Goal: Task Accomplishment & Management: Complete application form

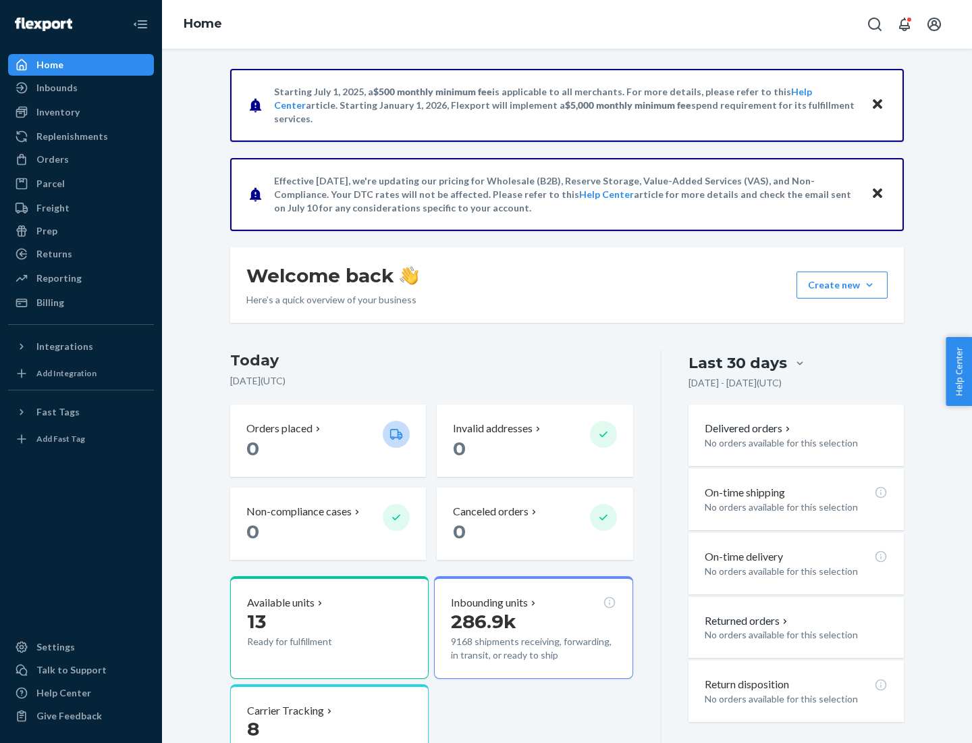
click at [870, 285] on button "Create new Create new inbound Create new order Create new product" at bounding box center [842, 284] width 91 height 27
click at [81, 88] on div "Inbounds" at bounding box center [80, 87] width 143 height 19
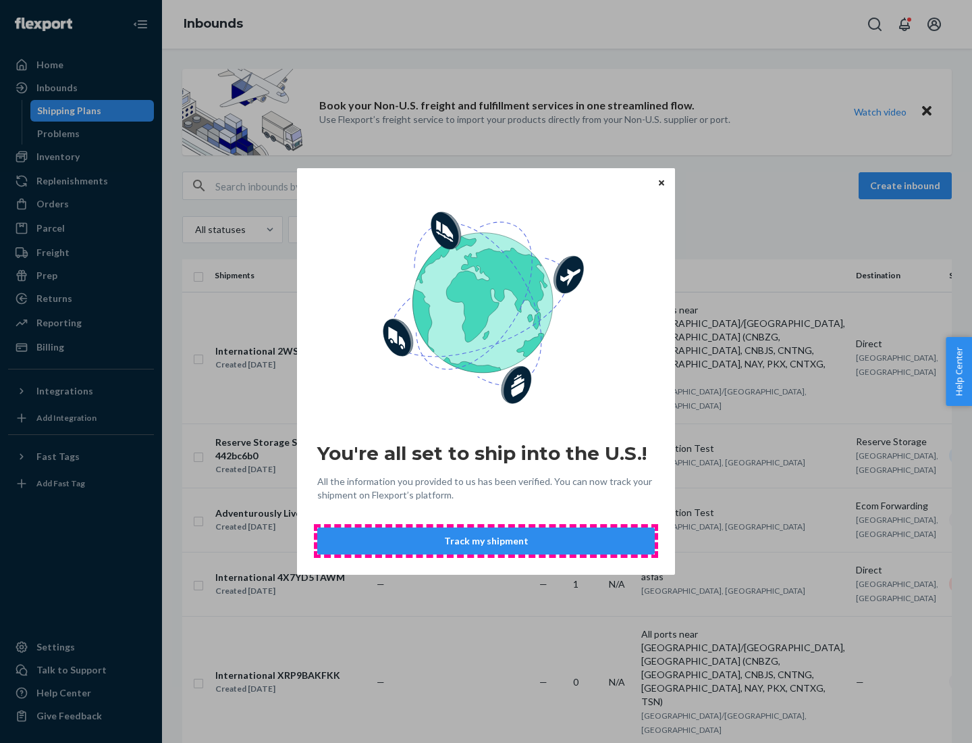
click at [486, 541] on button "Track my shipment" at bounding box center [486, 540] width 338 height 27
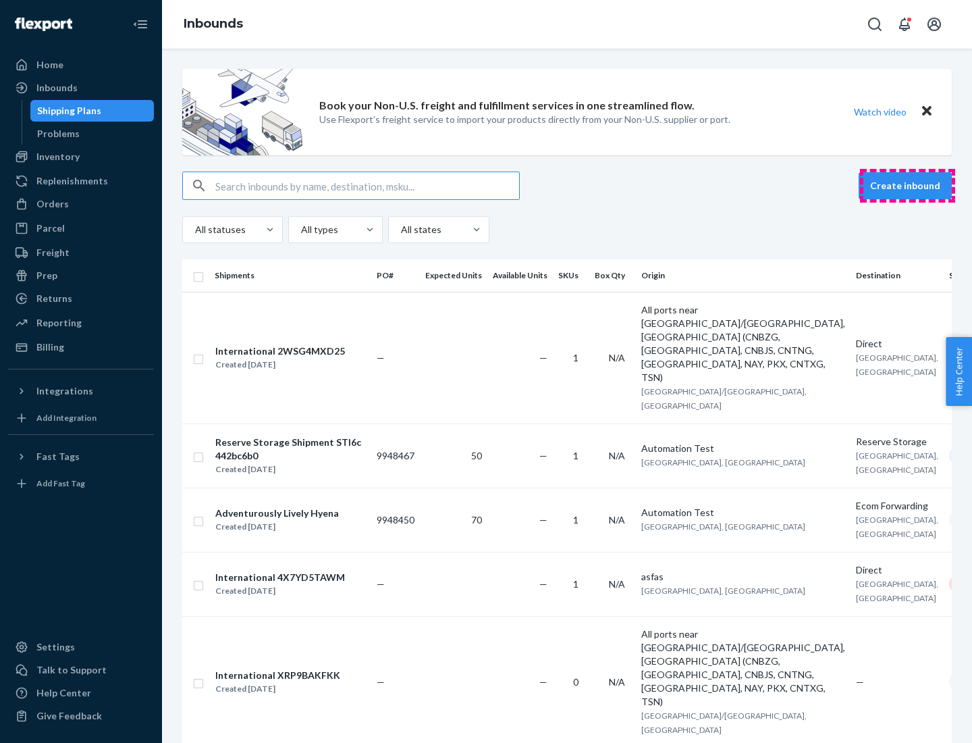
click at [908, 186] on button "Create inbound" at bounding box center [905, 185] width 93 height 27
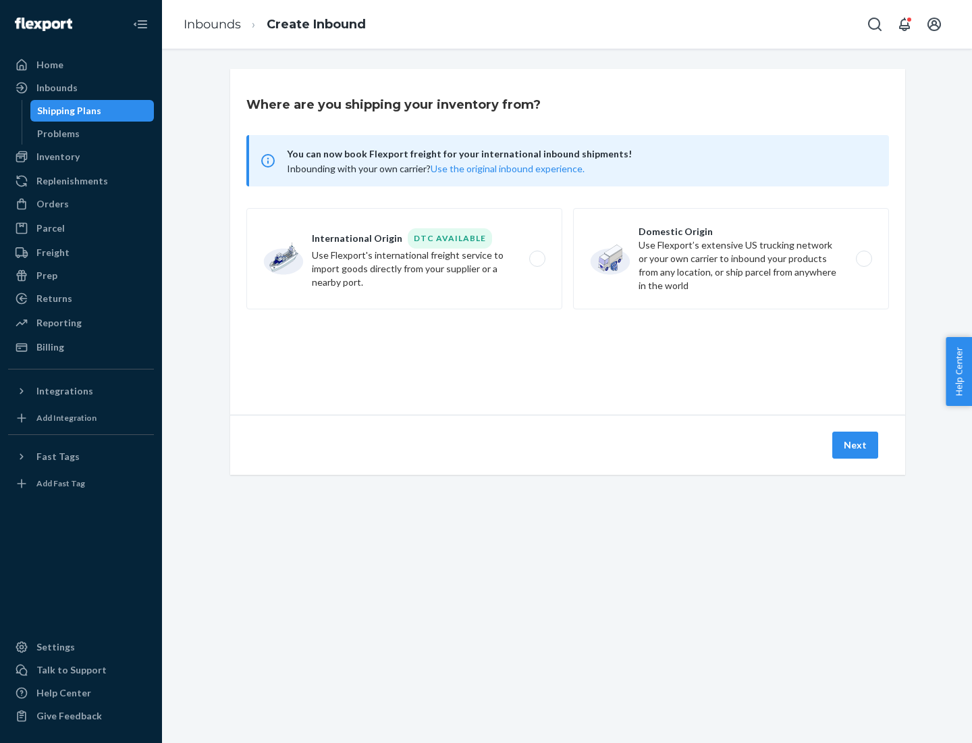
click at [404, 259] on label "International Origin DTC Available Use Flexport's international freight service…" at bounding box center [404, 258] width 316 height 101
click at [537, 259] on input "International Origin DTC Available Use Flexport's international freight service…" at bounding box center [541, 259] width 9 height 9
radio input "true"
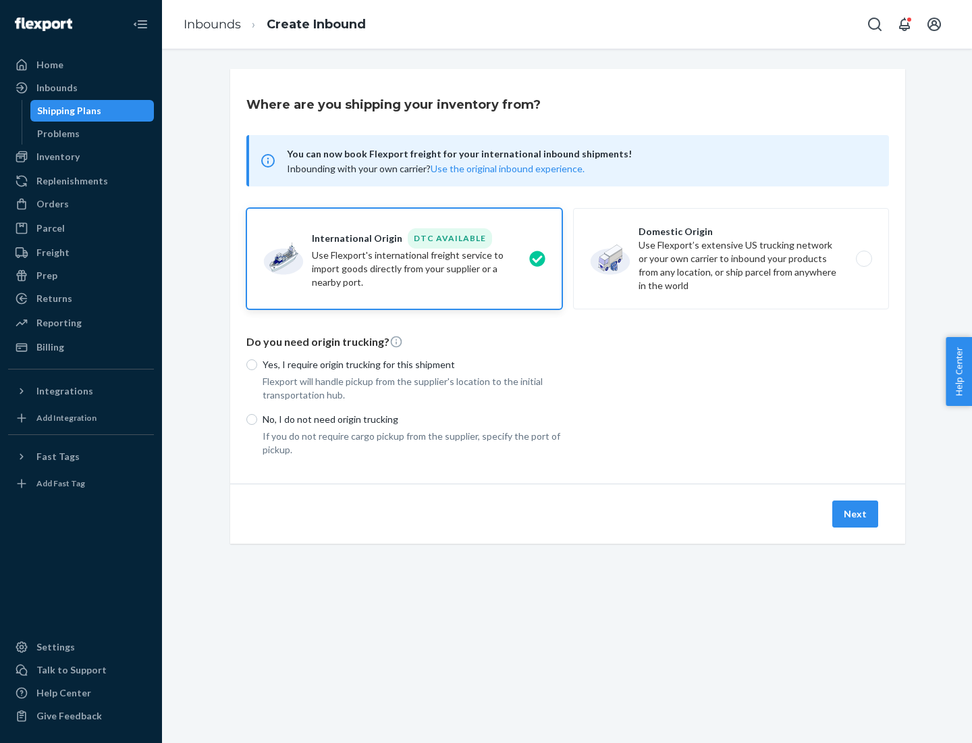
click at [413, 419] on p "No, I do not need origin trucking" at bounding box center [413, 420] width 300 height 14
click at [257, 419] on input "No, I do not need origin trucking" at bounding box center [251, 419] width 11 height 11
radio input "true"
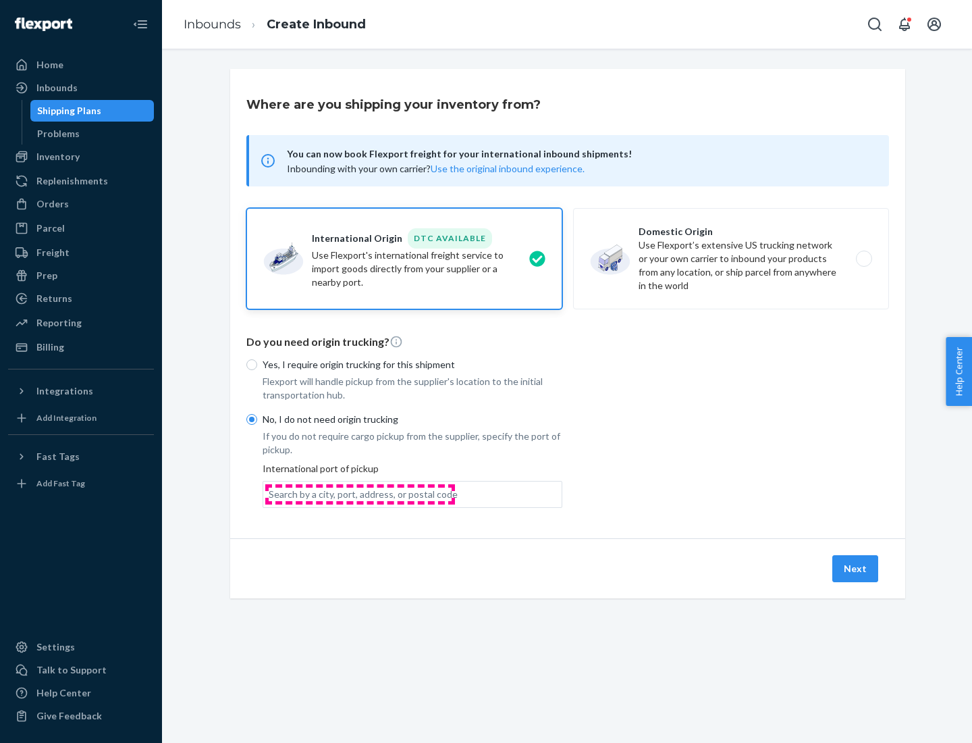
click at [360, 494] on div "Search by a city, port, address, or postal code" at bounding box center [363, 495] width 189 height 14
click at [270, 494] on input "Search by a city, port, address, or postal code" at bounding box center [269, 495] width 1 height 14
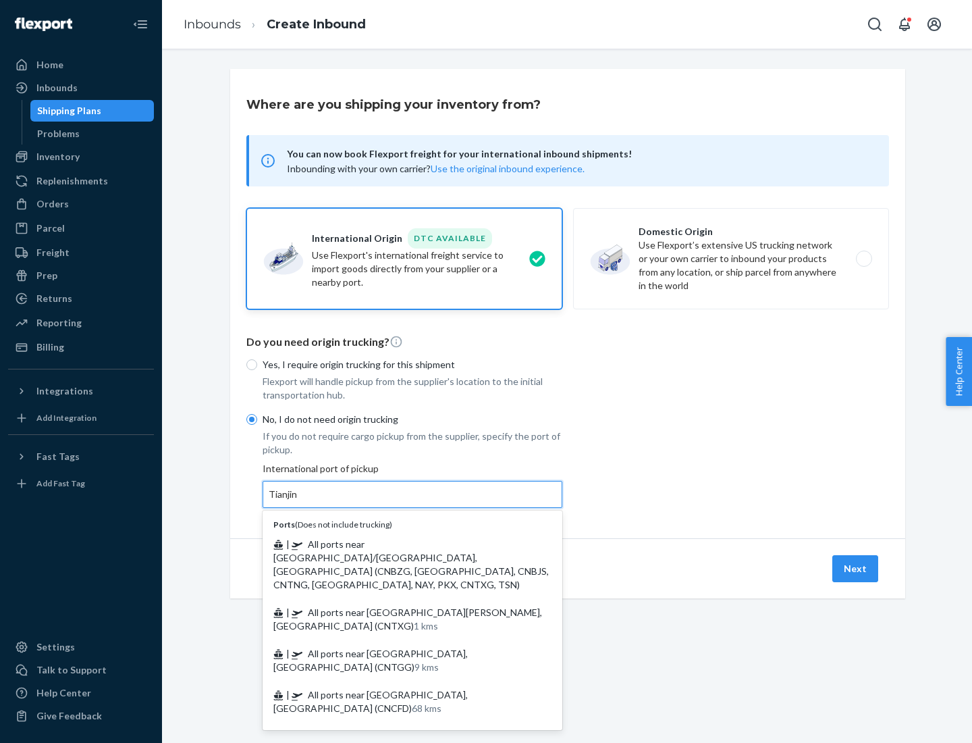
click at [399, 544] on span "| All ports near [GEOGRAPHIC_DATA]/[GEOGRAPHIC_DATA], [GEOGRAPHIC_DATA] (CNBZG,…" at bounding box center [411, 564] width 276 height 52
click at [298, 501] on input "Tianjin" at bounding box center [284, 495] width 30 height 14
type input "All ports near [GEOGRAPHIC_DATA]/[GEOGRAPHIC_DATA], [GEOGRAPHIC_DATA] (CNBZG, […"
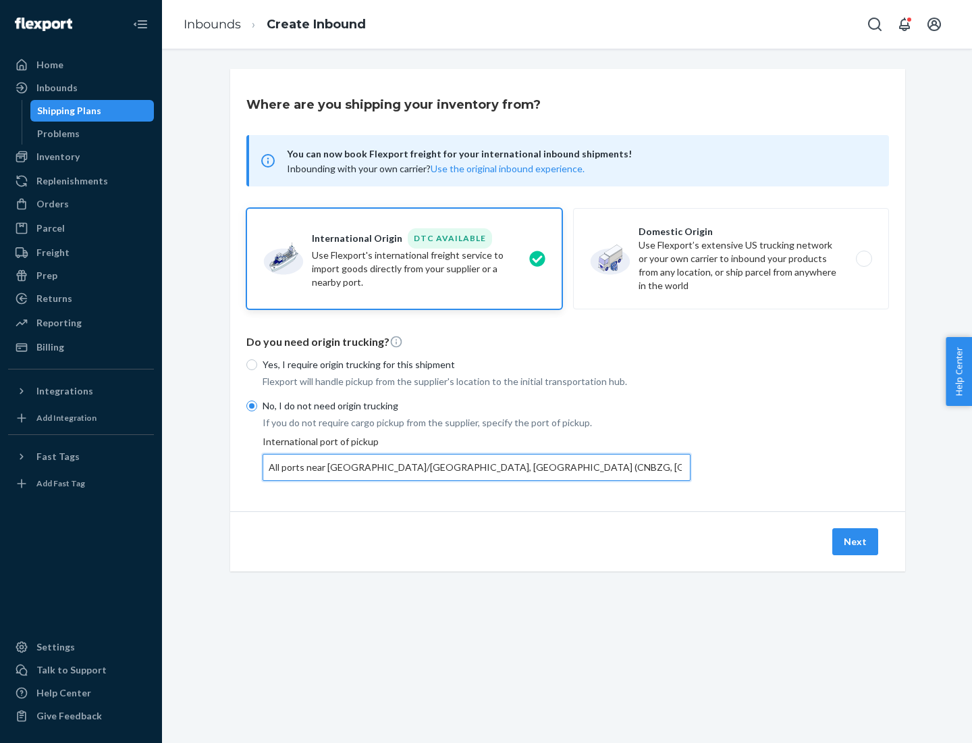
click at [856, 541] on button "Next" at bounding box center [856, 541] width 46 height 27
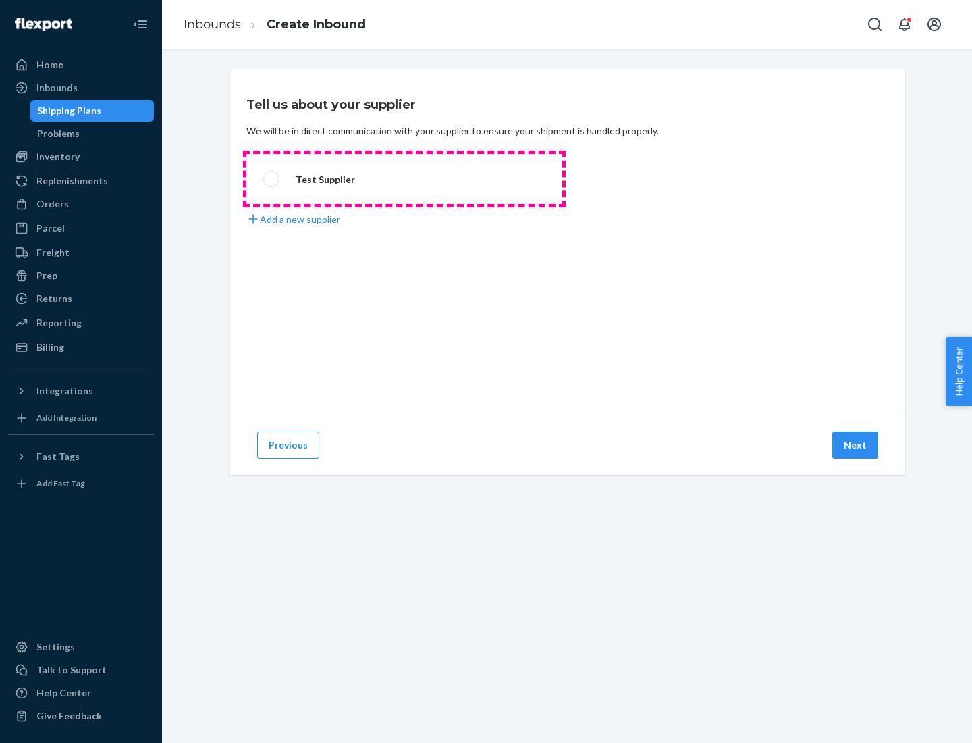
click at [404, 179] on label "Test Supplier" at bounding box center [404, 179] width 316 height 50
click at [272, 179] on input "Test Supplier" at bounding box center [267, 179] width 9 height 9
radio input "true"
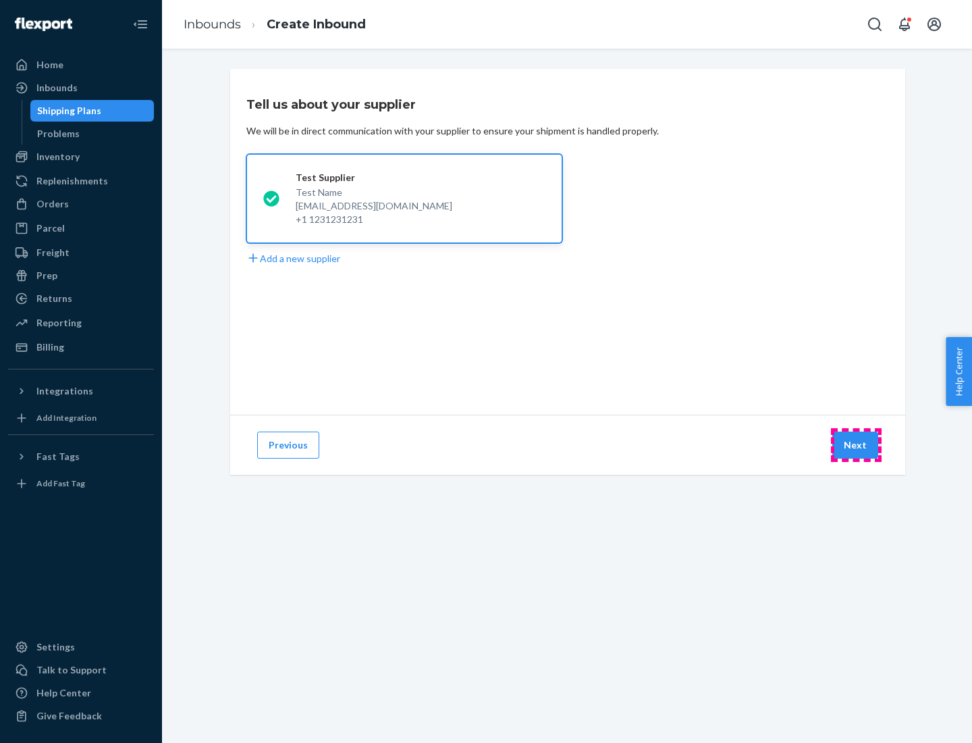
click at [856, 445] on button "Next" at bounding box center [856, 445] width 46 height 27
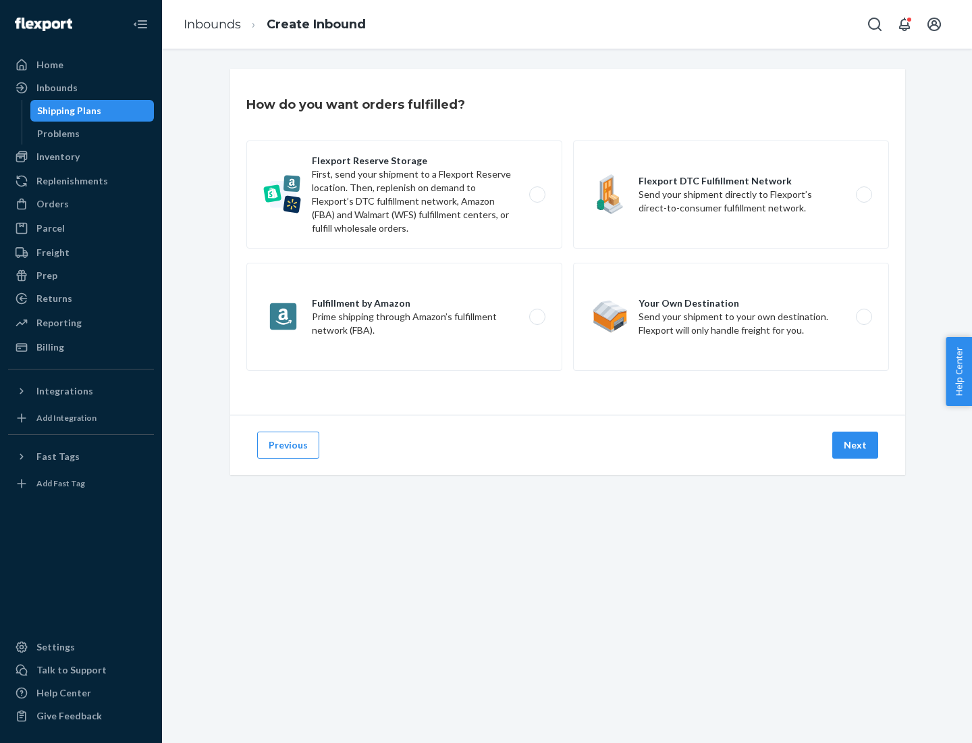
click at [568, 242] on div "Flexport Reserve Storage First, send your shipment to a Flexport Reserve locati…" at bounding box center [567, 257] width 643 height 234
click at [731, 194] on label "Flexport DTC Fulfillment Network Send your shipment directly to Flexport’s dire…" at bounding box center [731, 194] width 316 height 108
click at [864, 194] on input "Flexport DTC Fulfillment Network Send your shipment directly to Flexport’s dire…" at bounding box center [868, 194] width 9 height 9
radio input "true"
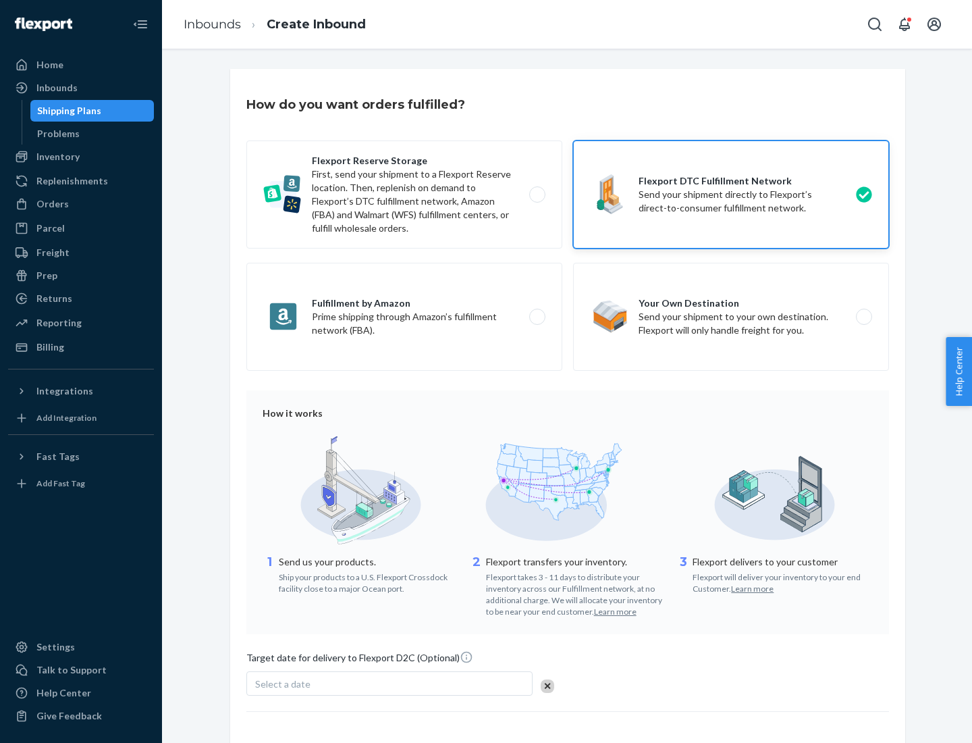
scroll to position [99, 0]
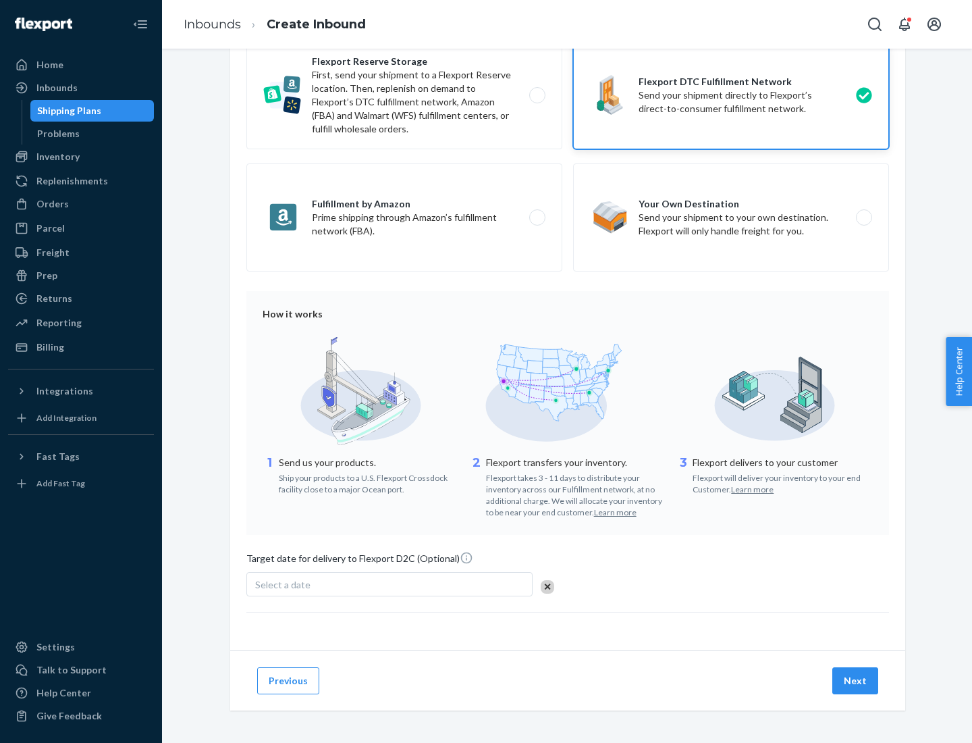
click at [856, 680] on button "Next" at bounding box center [856, 680] width 46 height 27
